Goal: Information Seeking & Learning: Learn about a topic

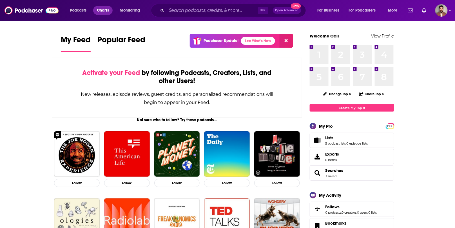
click at [105, 9] on span "Charts" at bounding box center [103, 10] width 12 height 8
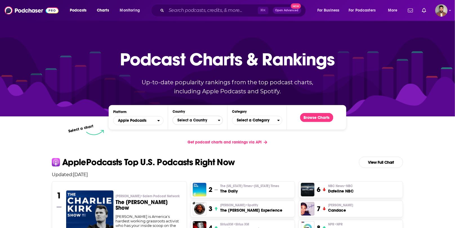
click at [214, 120] on span "Select a Country" at bounding box center [195, 120] width 45 height 10
click at [184, 126] on div "Countries" at bounding box center [197, 128] width 45 height 13
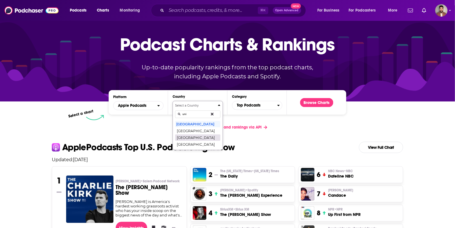
type input "uni"
click at [187, 134] on button "[GEOGRAPHIC_DATA]" at bounding box center [197, 137] width 45 height 7
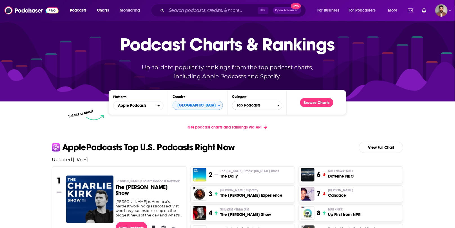
click at [245, 106] on span "Top Podcasts" at bounding box center [254, 105] width 45 height 10
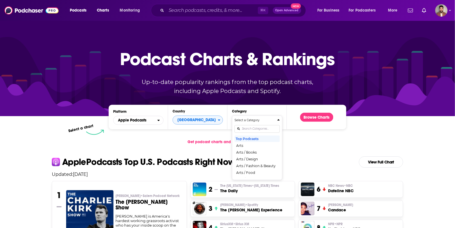
scroll to position [0, 0]
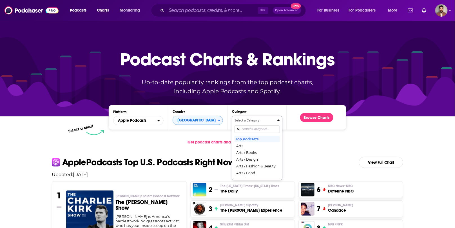
click at [248, 127] on div "Categories" at bounding box center [256, 128] width 45 height 13
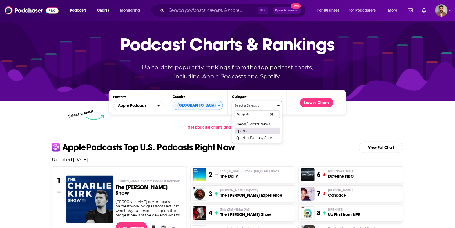
type input "sports"
click at [248, 132] on button "Sports" at bounding box center [256, 130] width 45 height 7
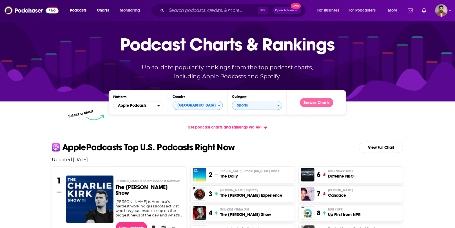
click at [248, 103] on button "Browse Charts" at bounding box center [316, 102] width 33 height 9
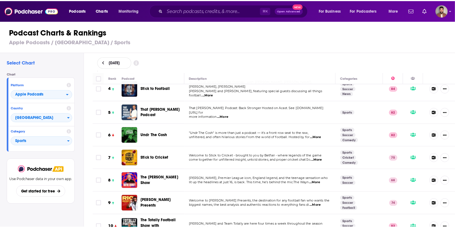
scroll to position [80, 0]
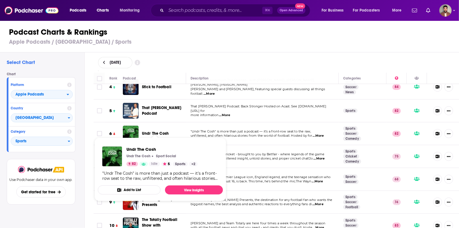
click at [163, 131] on span "Undr The Cosh" at bounding box center [155, 133] width 27 height 5
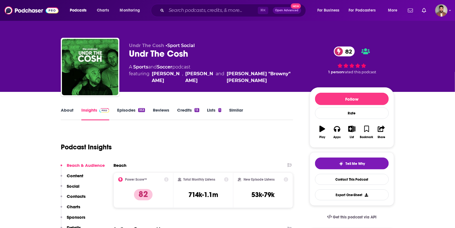
click at [248, 42] on div "Undr The Cosh • Sport Social Undr The Cosh 82 A Sports and Soccer podcast featu…" at bounding box center [227, 68] width 333 height 61
click at [248, 9] on icon "open menu" at bounding box center [379, 9] width 3 height 4
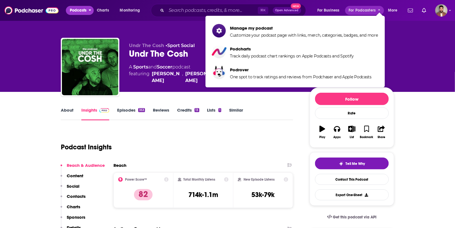
click at [83, 9] on span "Podcasts" at bounding box center [78, 10] width 17 height 8
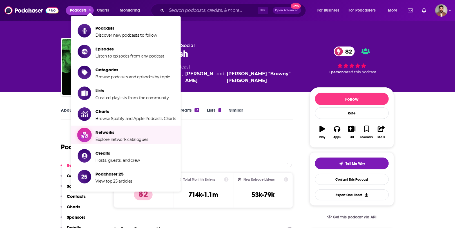
click at [117, 129] on span "Networks" at bounding box center [121, 131] width 53 height 5
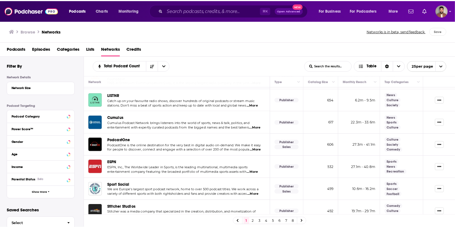
scroll to position [115, 0]
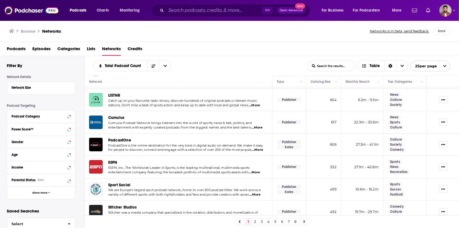
click at [123, 182] on span "Sport Social" at bounding box center [119, 184] width 22 height 5
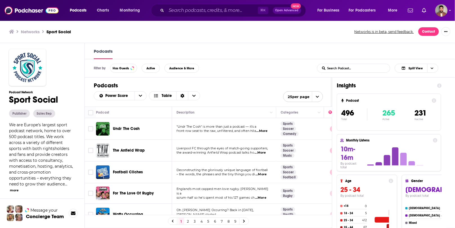
click at [45, 140] on span "We are Europe's largest sport podcast network, home to over 500 podcast titles.…" at bounding box center [41, 157] width 64 height 70
click at [19, 188] on button "more" at bounding box center [14, 190] width 9 height 5
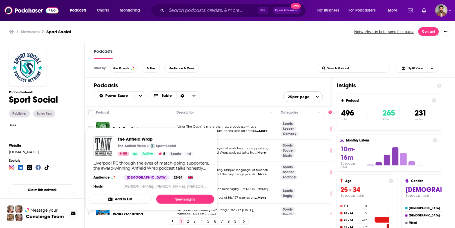
click at [135, 138] on span "The Anfield Wrap" at bounding box center [155, 138] width 75 height 5
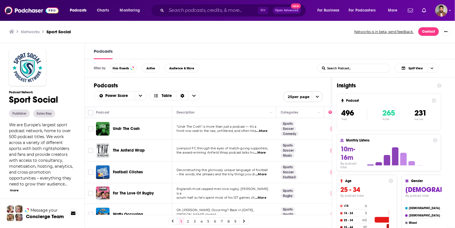
click at [248, 167] on td "Sports Soccer Football" at bounding box center [300, 172] width 48 height 22
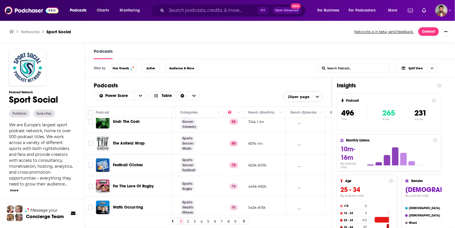
scroll to position [0, 100]
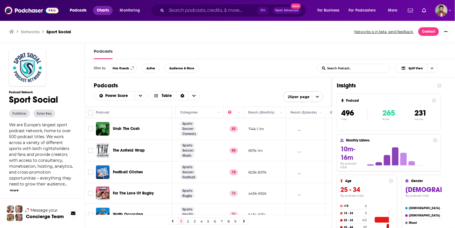
click at [107, 11] on span "Charts" at bounding box center [103, 10] width 12 height 8
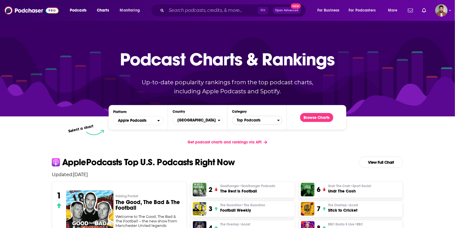
click at [248, 122] on span "Top Podcasts" at bounding box center [254, 120] width 45 height 10
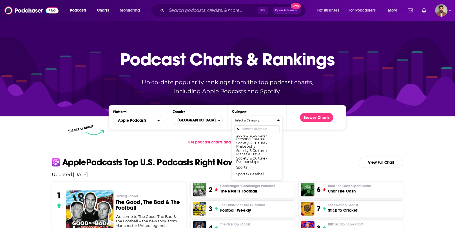
scroll to position [585, 0]
click at [248, 127] on div "Select a Category Top Podcasts Arts Arts / Books Arts / Design Arts / Fashion &…" at bounding box center [256, 147] width 45 height 59
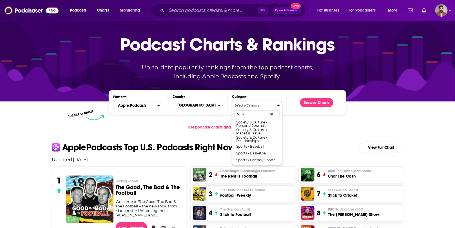
scroll to position [0, 0]
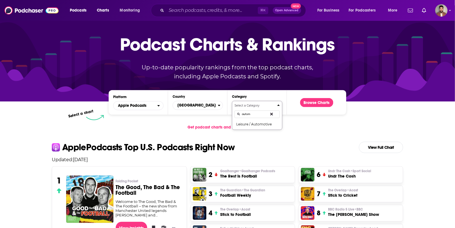
type input "autom"
click at [248, 113] on icon "Categories" at bounding box center [271, 114] width 3 height 3
click at [248, 120] on div "Select a chart" at bounding box center [204, 118] width 237 height 6
click at [248, 126] on div "Get podcast charts and rankings via API" at bounding box center [227, 127] width 360 height 14
click at [196, 117] on div "Select a chart" at bounding box center [204, 118] width 237 height 6
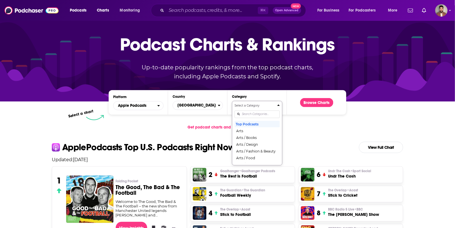
click at [248, 115] on input "Categories" at bounding box center [256, 114] width 45 height 8
type input "sport"
click at [248, 113] on icon "Categories" at bounding box center [271, 114] width 3 height 3
click at [248, 150] on h2 "Apple Podcasts Top U.S. Podcasts Right Now View Full Chart" at bounding box center [227, 147] width 360 height 11
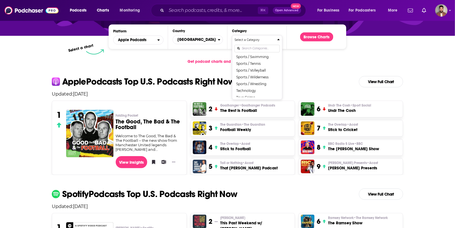
scroll to position [82, 0]
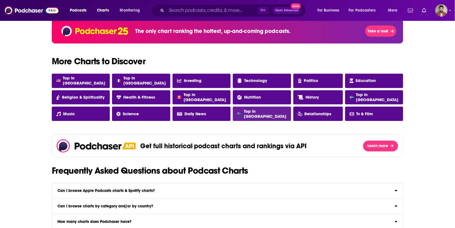
scroll to position [465, 0]
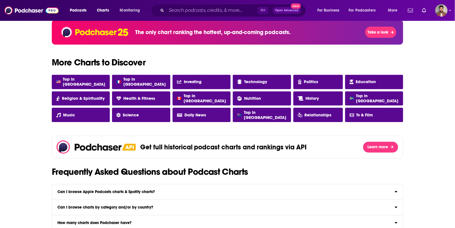
click at [198, 65] on h2 "More Charts to Discover" at bounding box center [227, 62] width 360 height 9
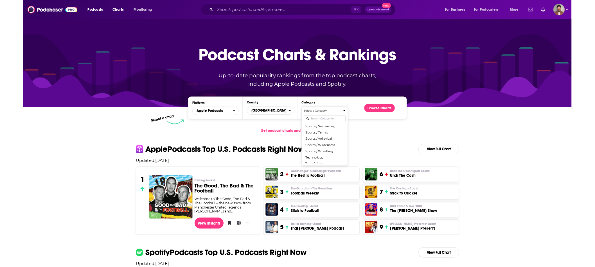
scroll to position [690, 0]
